Goal: Find specific page/section: Find specific page/section

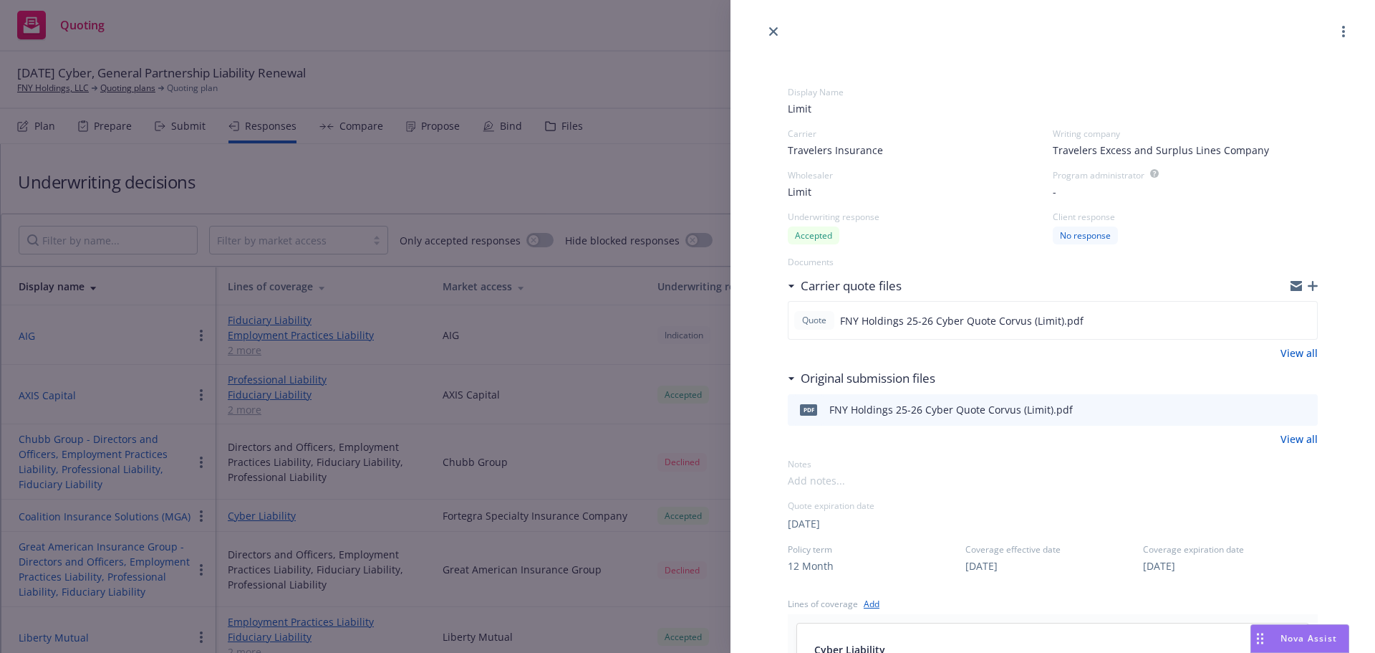
select select "NY"
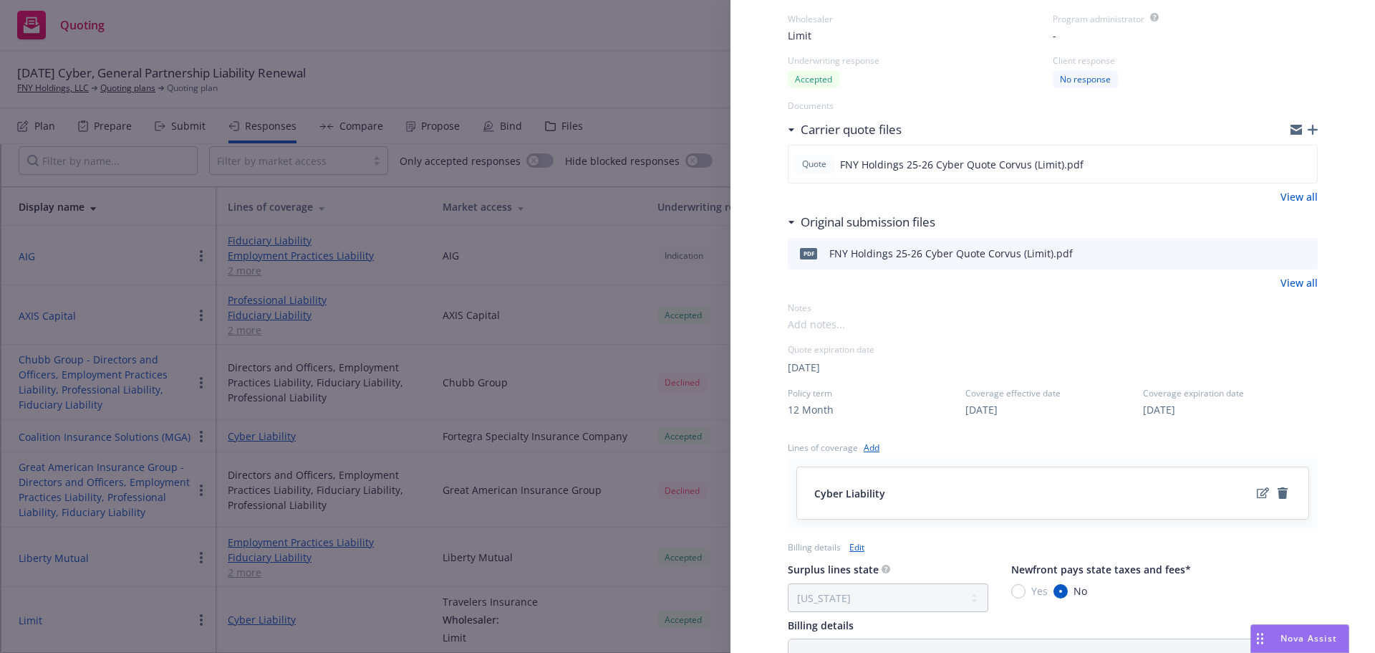
scroll to position [143, 0]
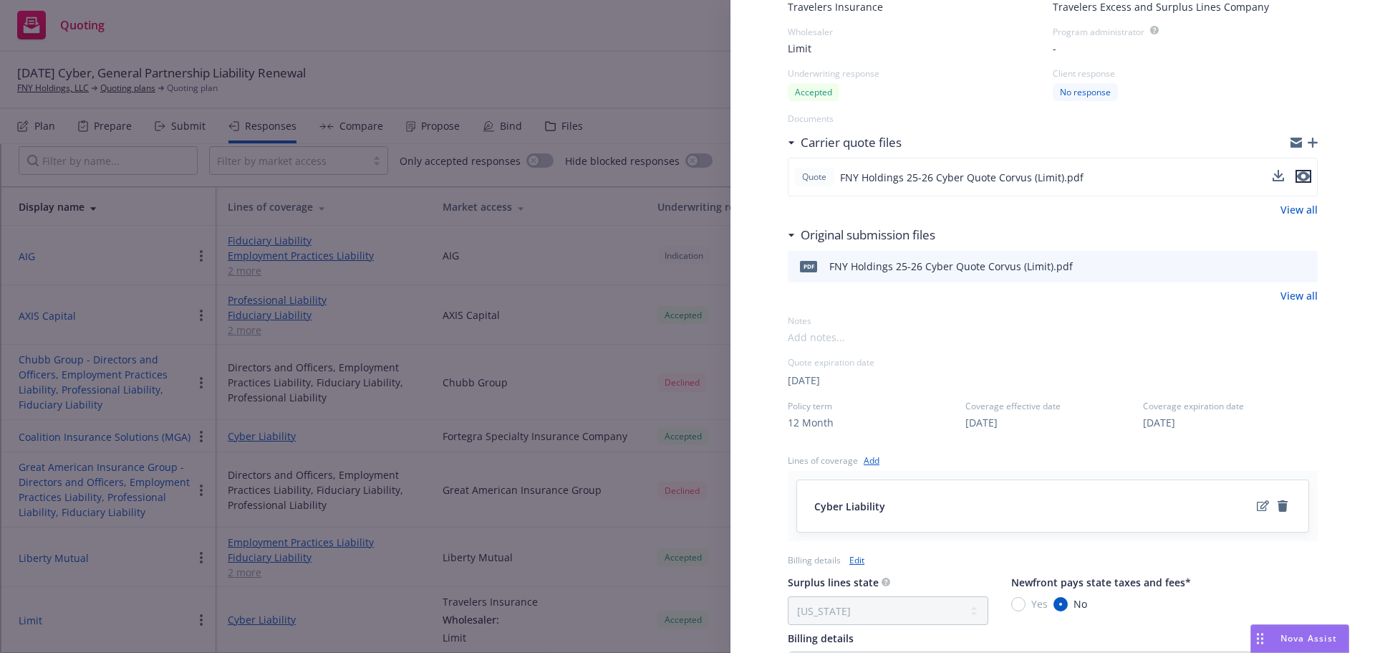
click at [1297, 173] on icon "preview file" at bounding box center [1303, 177] width 13 height 10
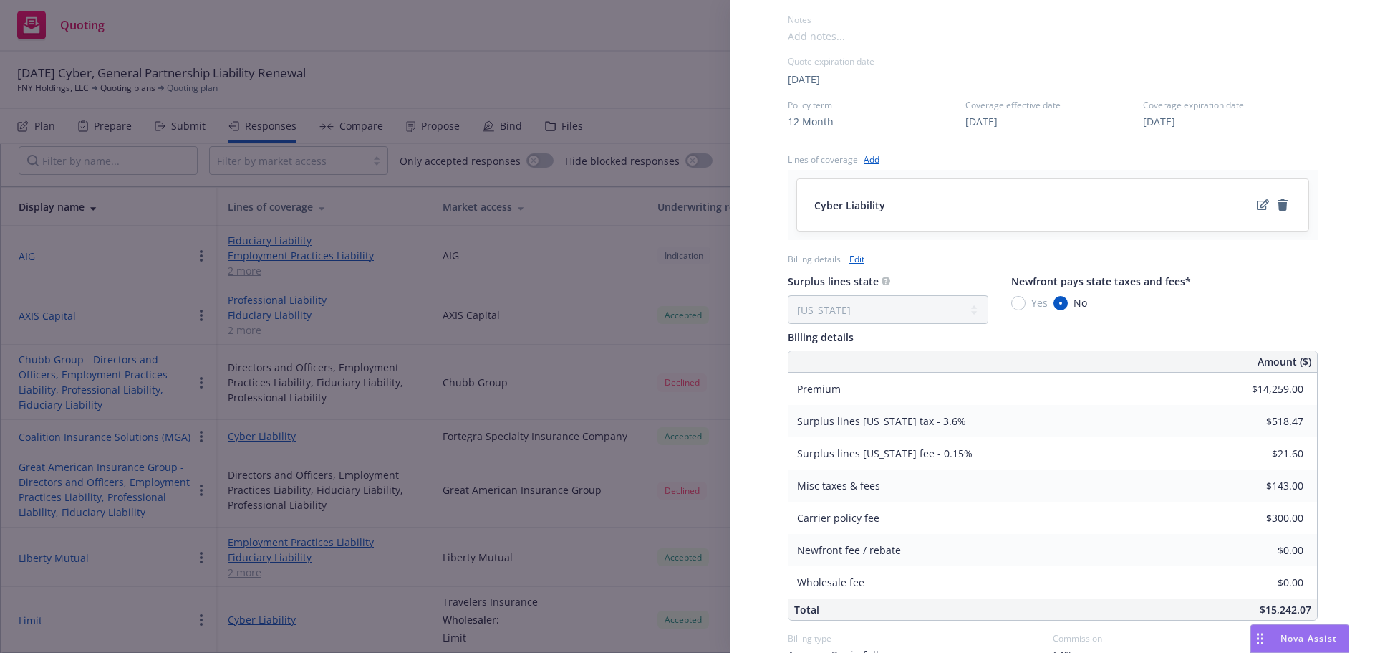
scroll to position [501, 0]
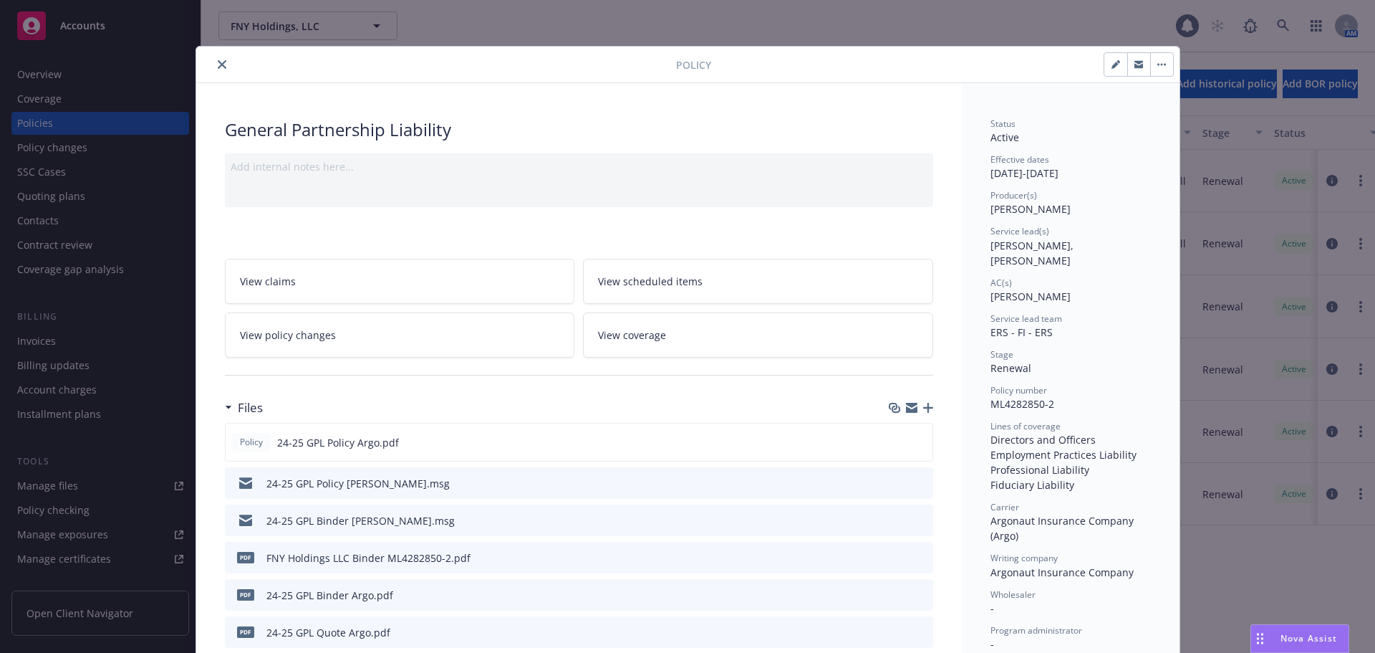
click at [218, 64] on icon "close" at bounding box center [222, 64] width 9 height 9
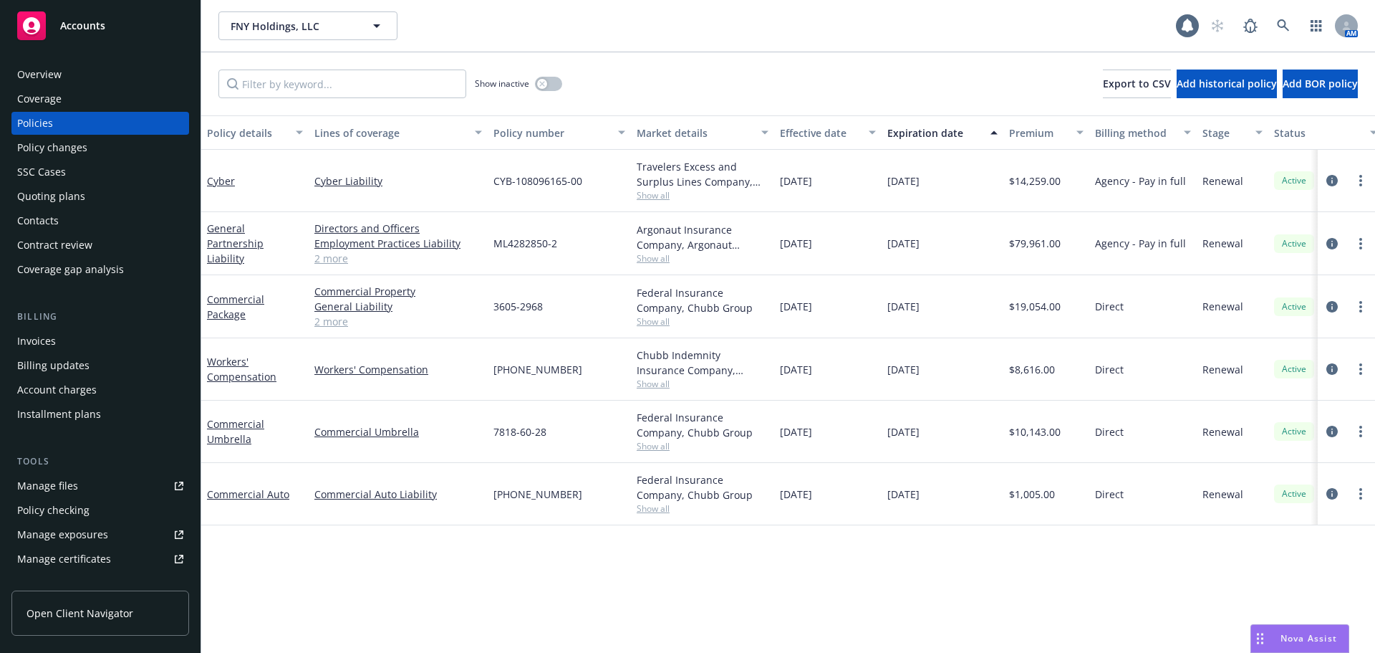
click at [665, 195] on span "Show all" at bounding box center [703, 195] width 132 height 12
click at [100, 35] on div "Accounts" at bounding box center [100, 25] width 166 height 29
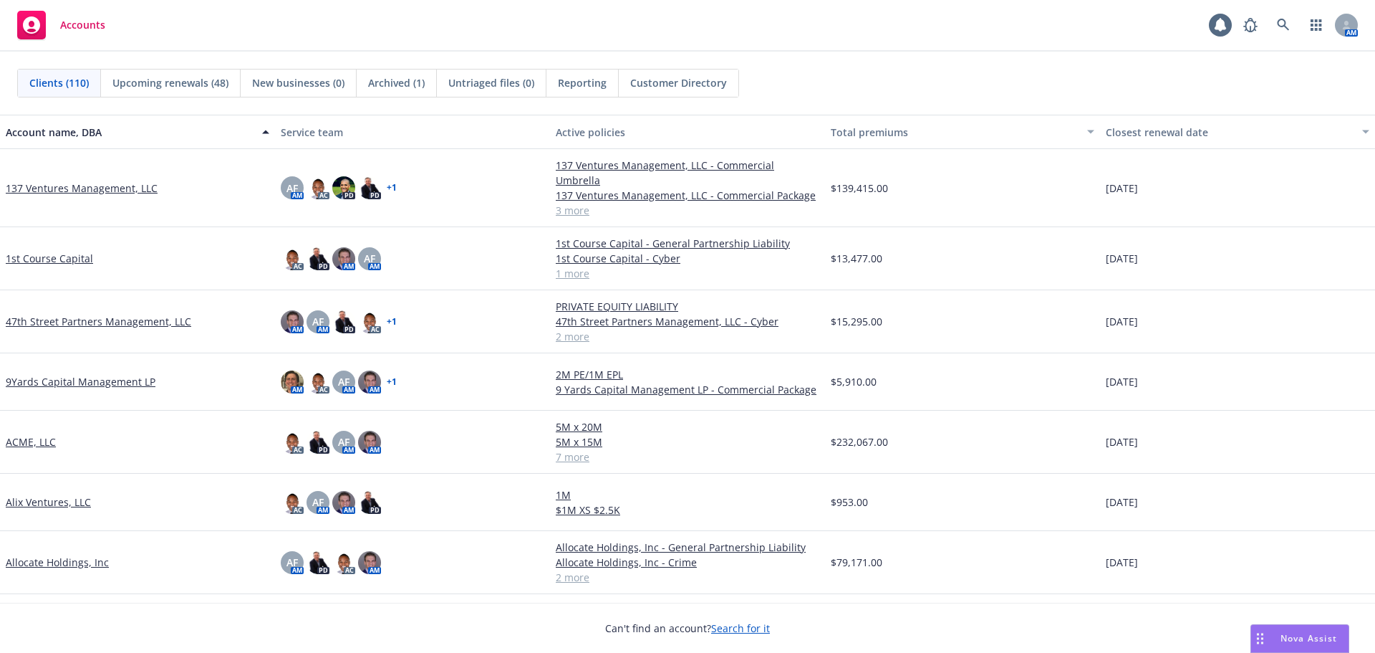
click at [952, 44] on div "Accounts 1 AM" at bounding box center [687, 26] width 1375 height 52
click at [1277, 18] on link at bounding box center [1283, 25] width 29 height 29
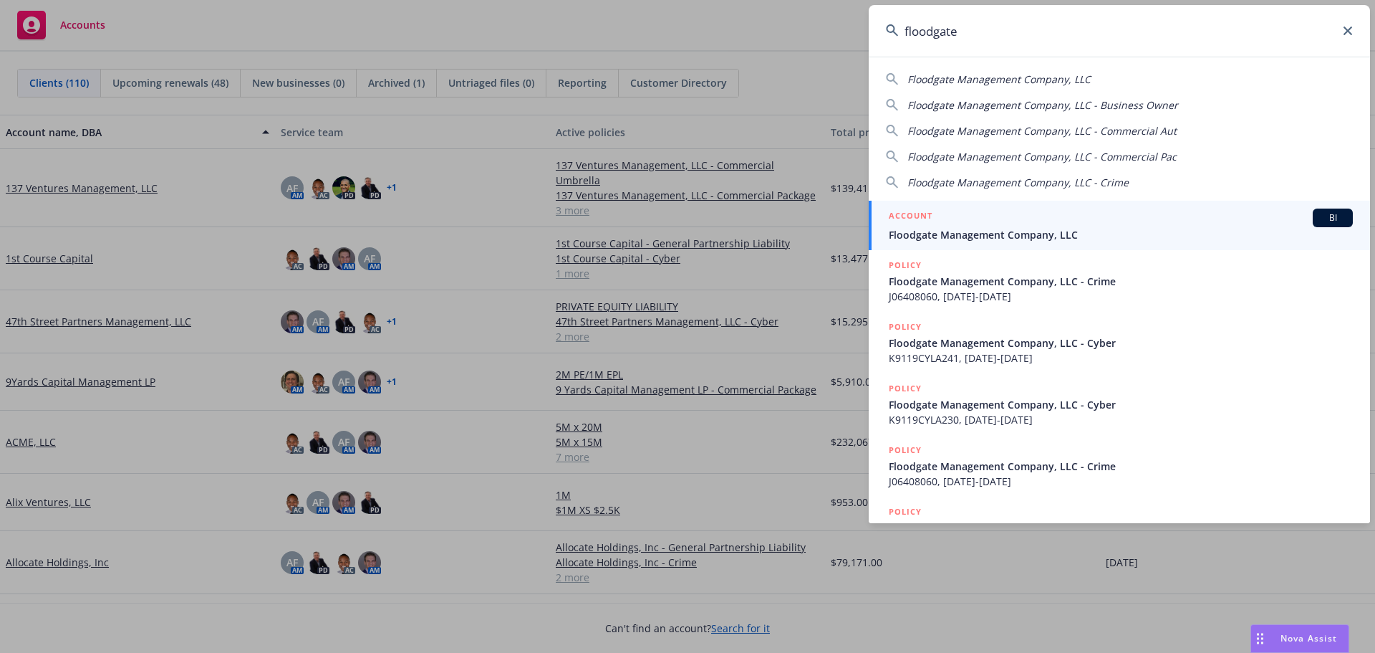
type input "floodgate"
click at [954, 225] on div "ACCOUNT BI" at bounding box center [1121, 217] width 464 height 19
